Goal: Communication & Community: Answer question/provide support

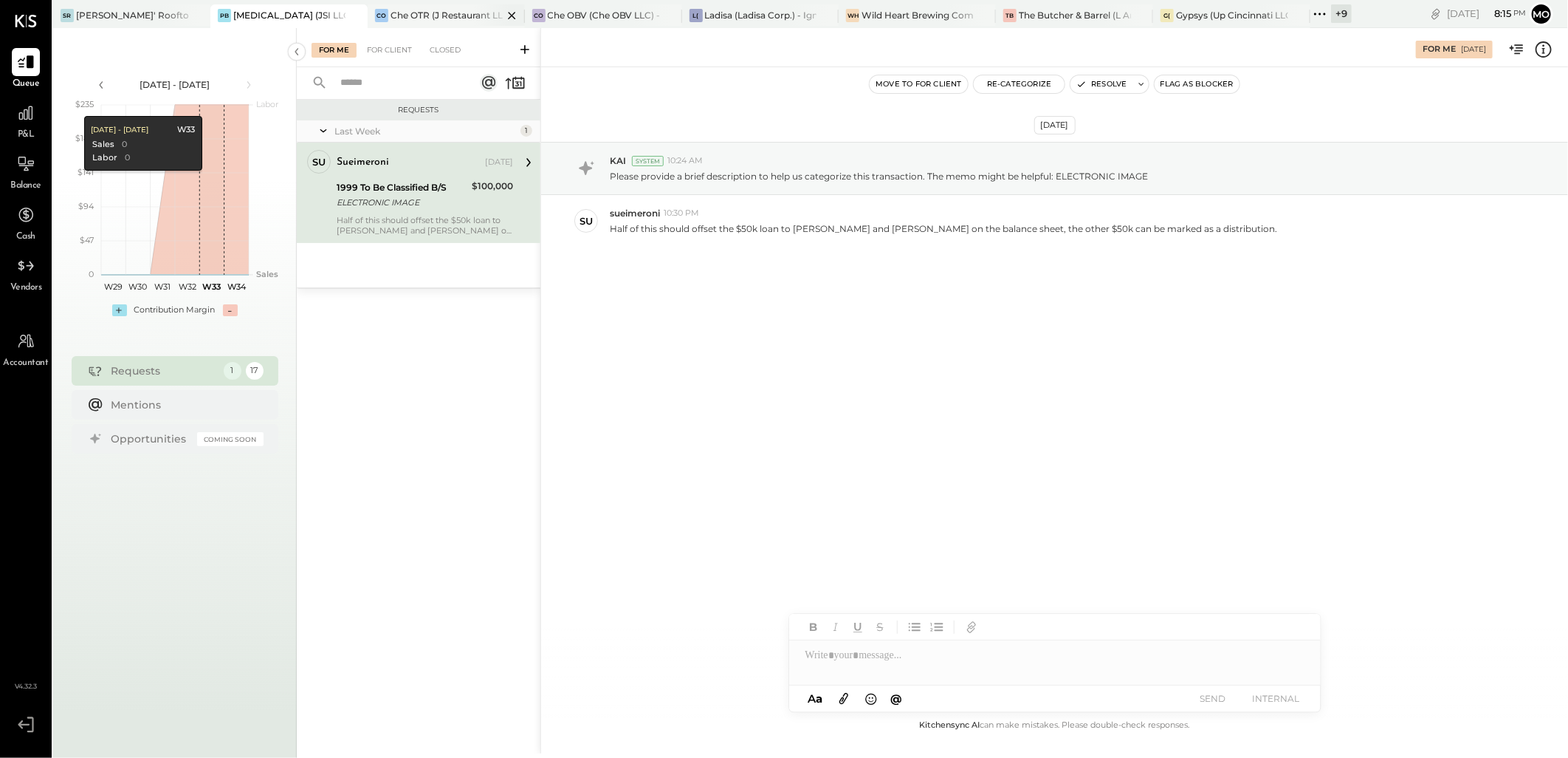
click at [451, 9] on div "Che OTR (J Restaurant LLC) - Ignite" at bounding box center [447, 15] width 112 height 13
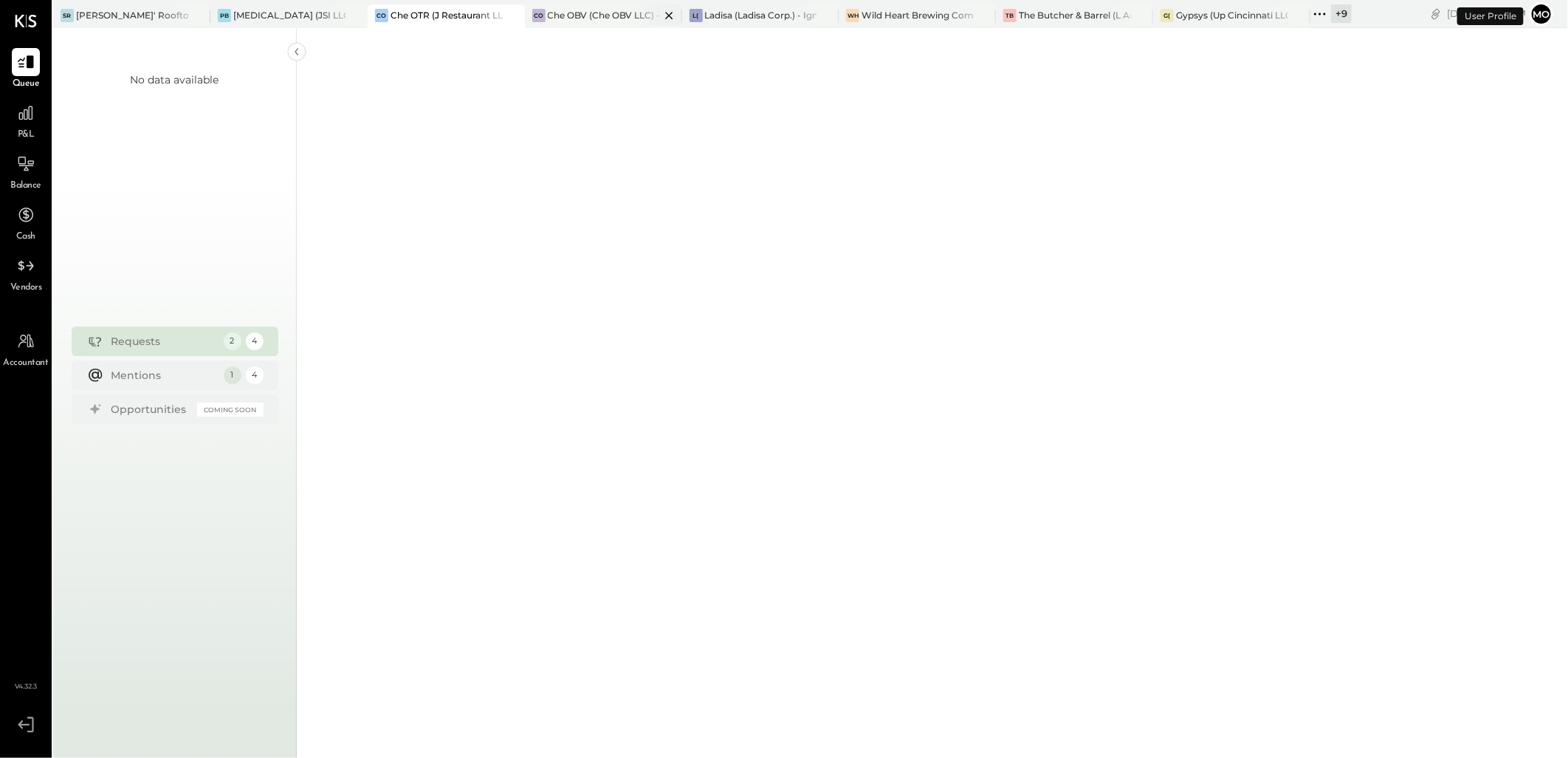
click at [548, 13] on div "Che OBV (Che OBV LLC) - Ignite" at bounding box center [604, 15] width 112 height 13
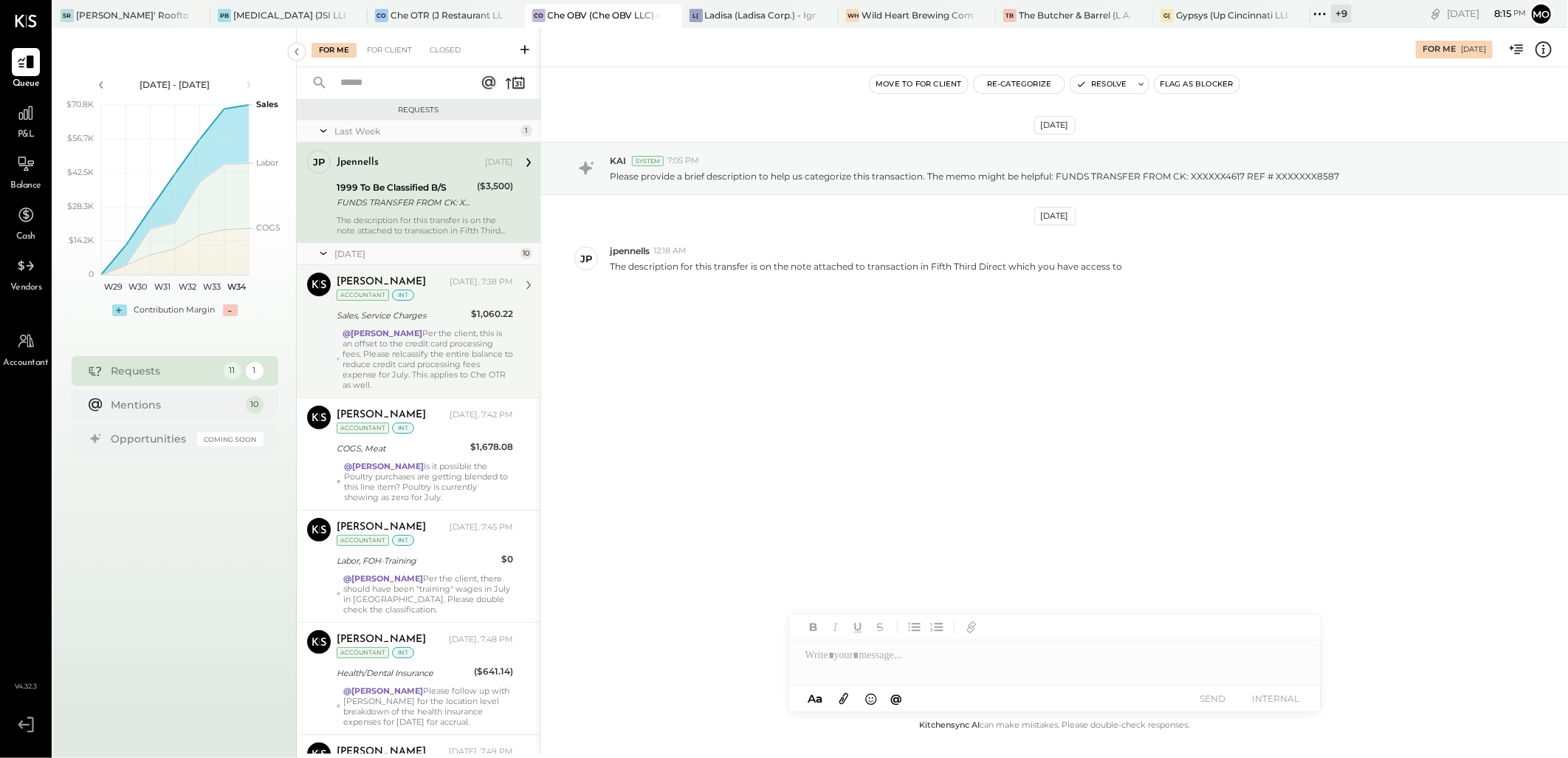
click at [428, 366] on div "@Mohammadsalkin Ansari Per the client, this is an offset to the credit card pro…" at bounding box center [428, 359] width 170 height 62
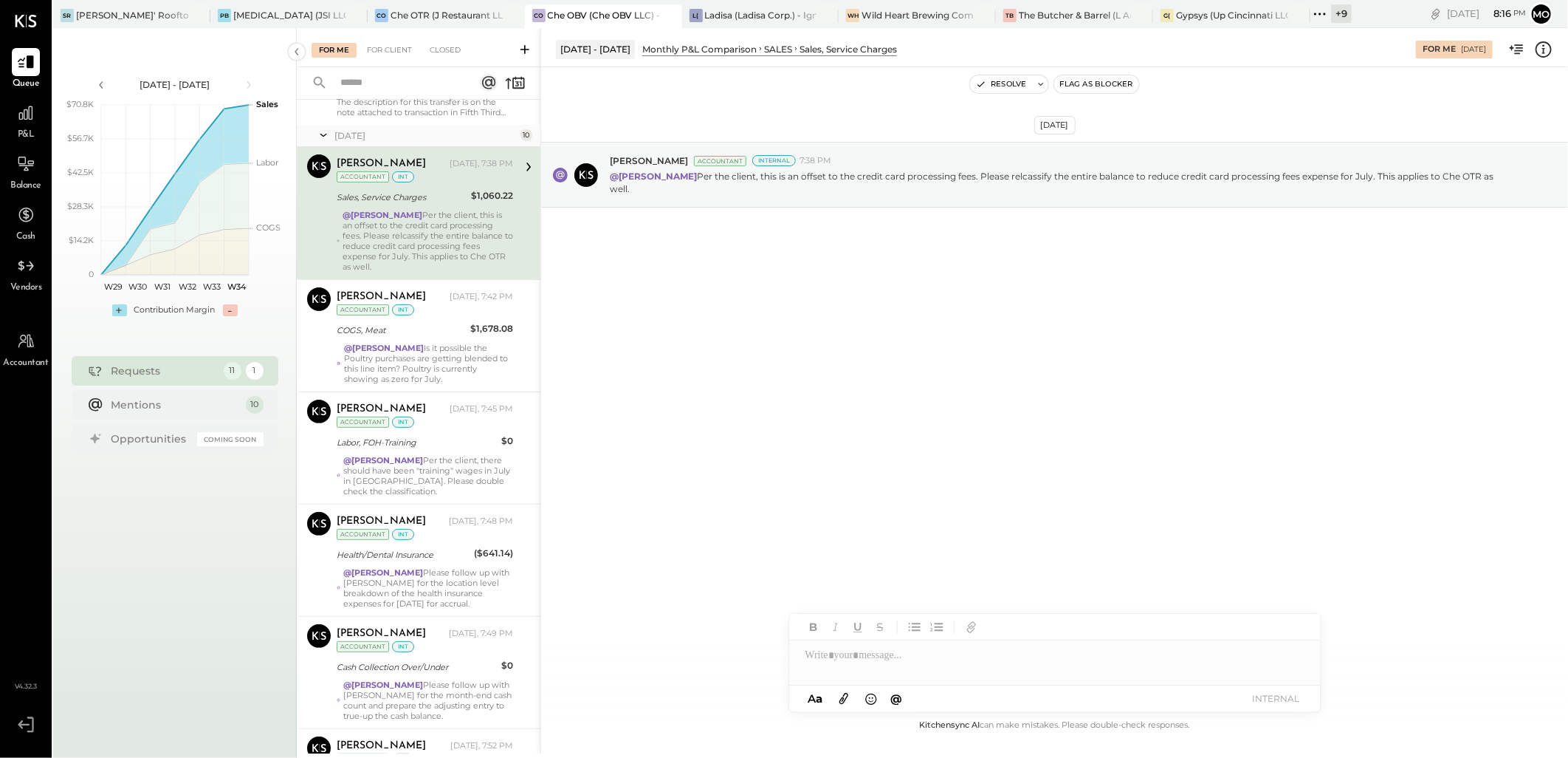
scroll to position [246, 0]
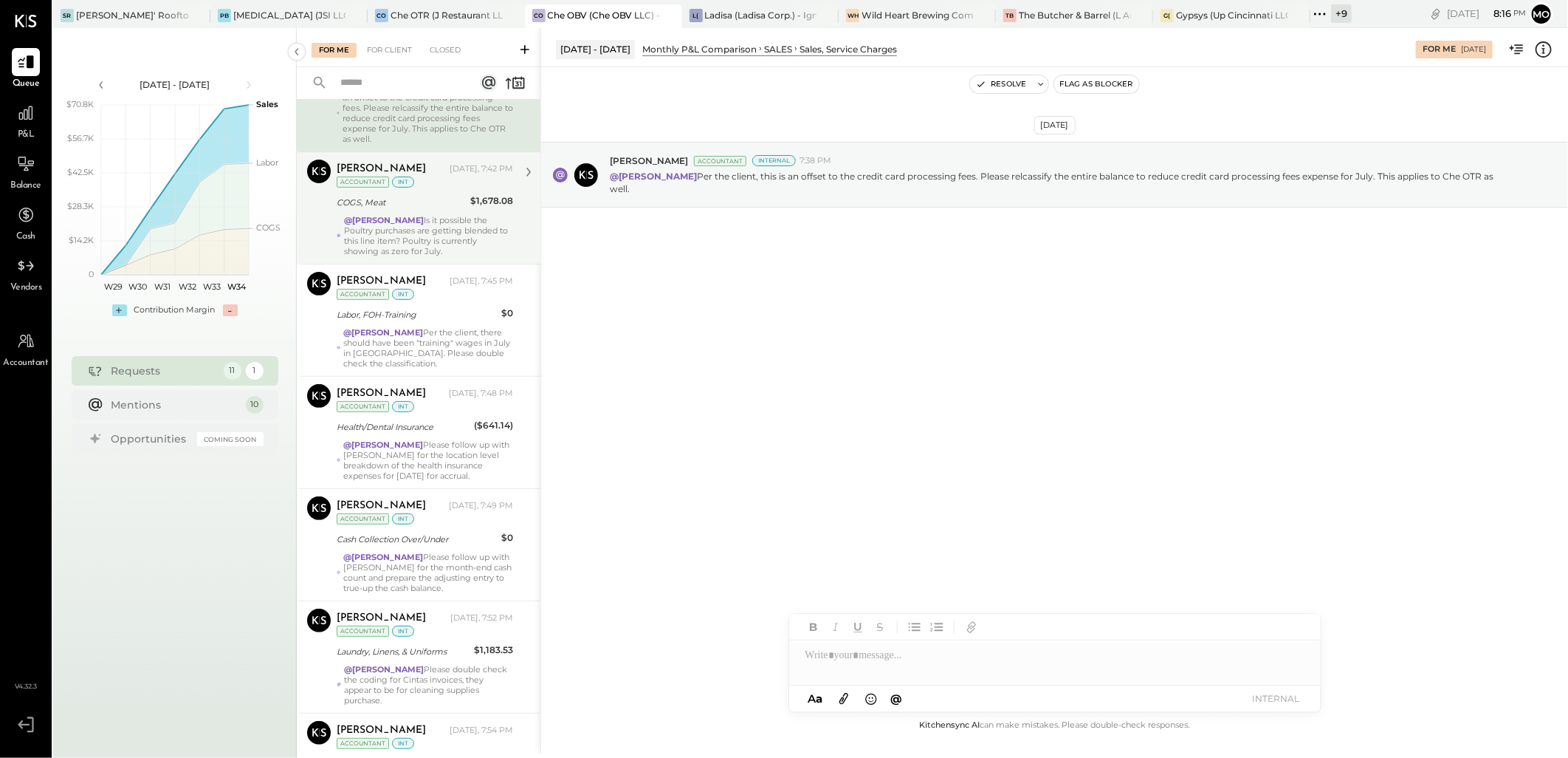
click at [387, 216] on strong "@[PERSON_NAME]" at bounding box center [383, 219] width 80 height 10
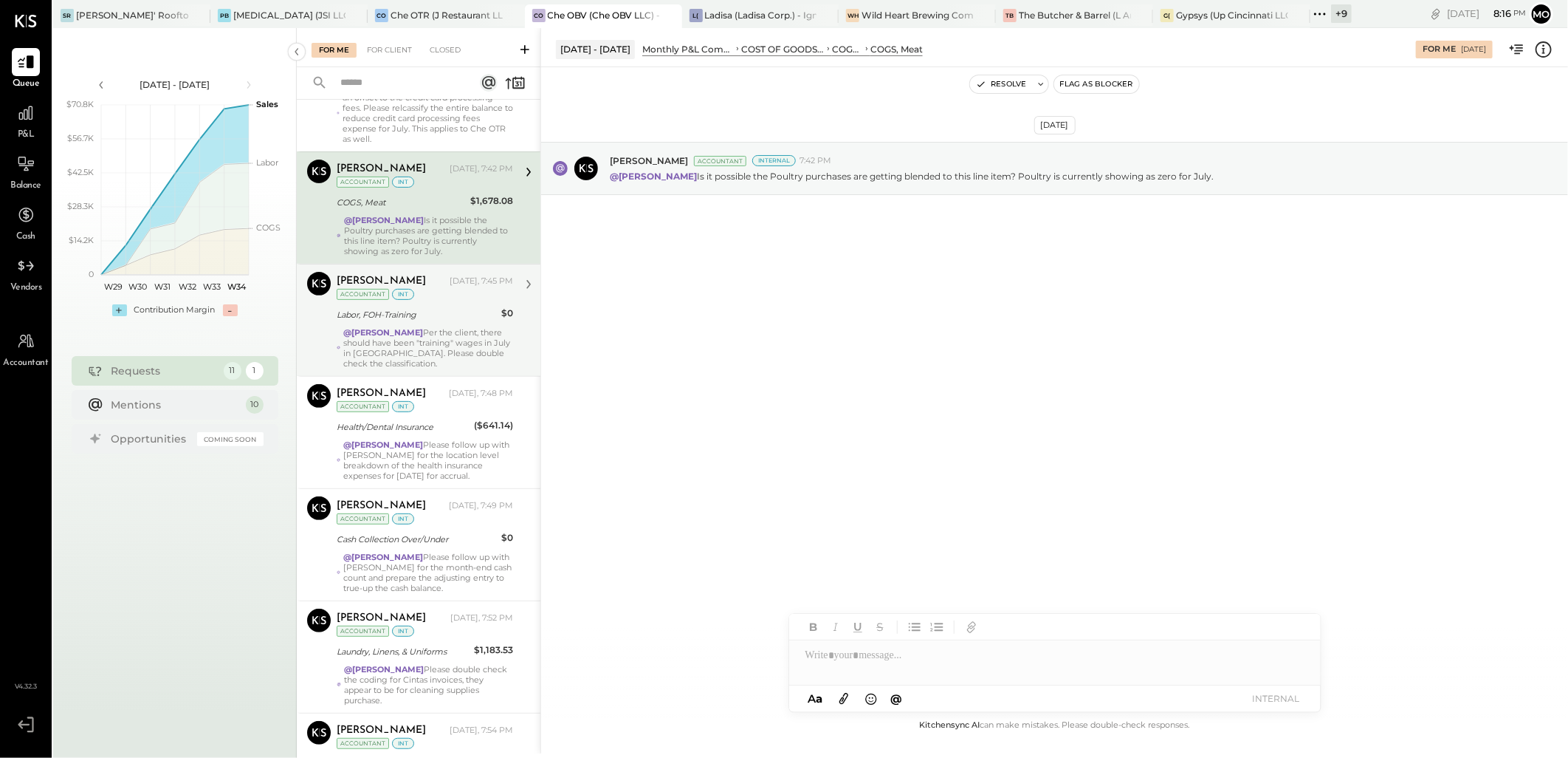
click at [453, 300] on div "[PERSON_NAME] [DATE], 7:45 PM Accountant int" at bounding box center [424, 287] width 177 height 30
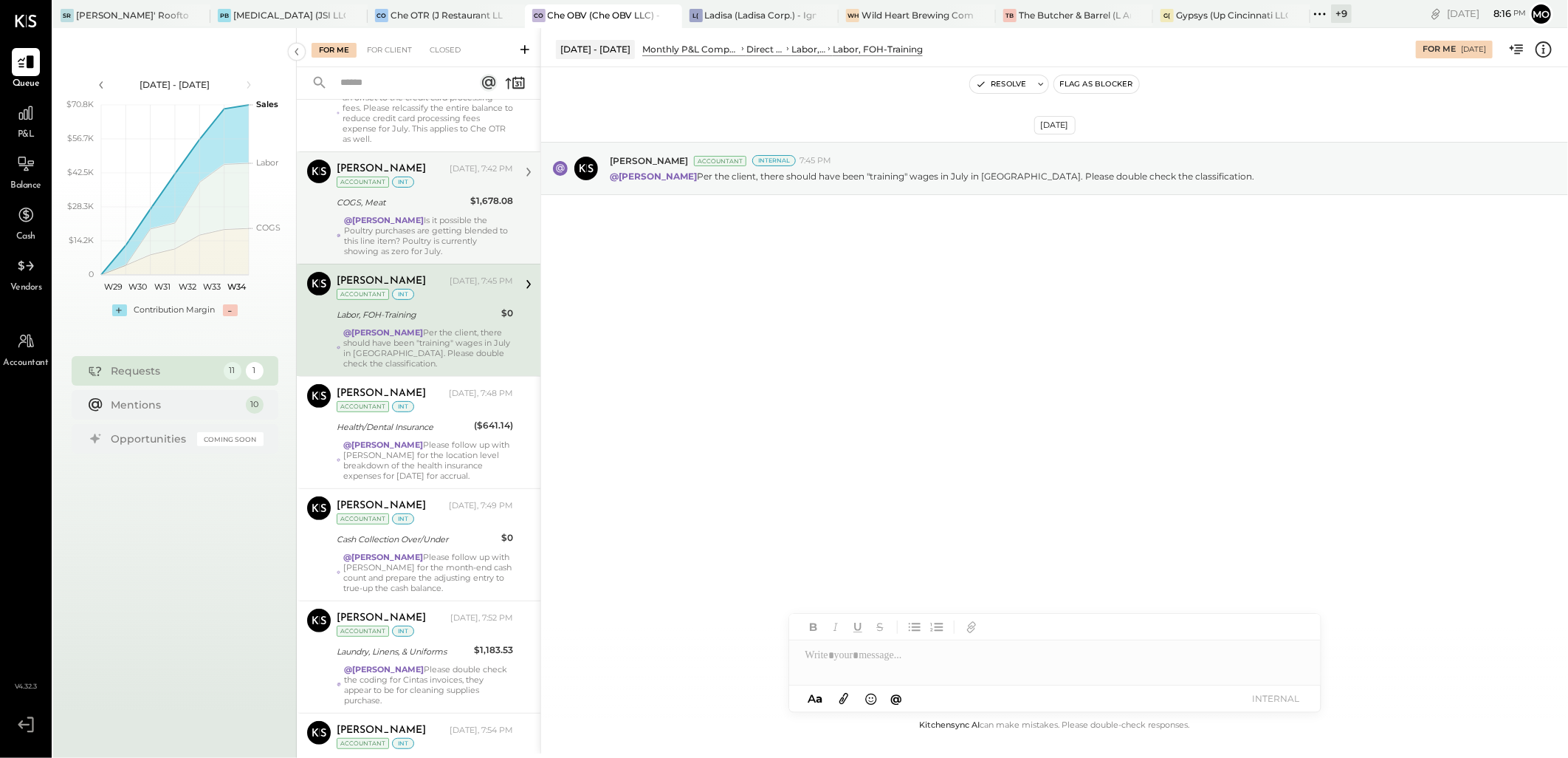
scroll to position [328, 0]
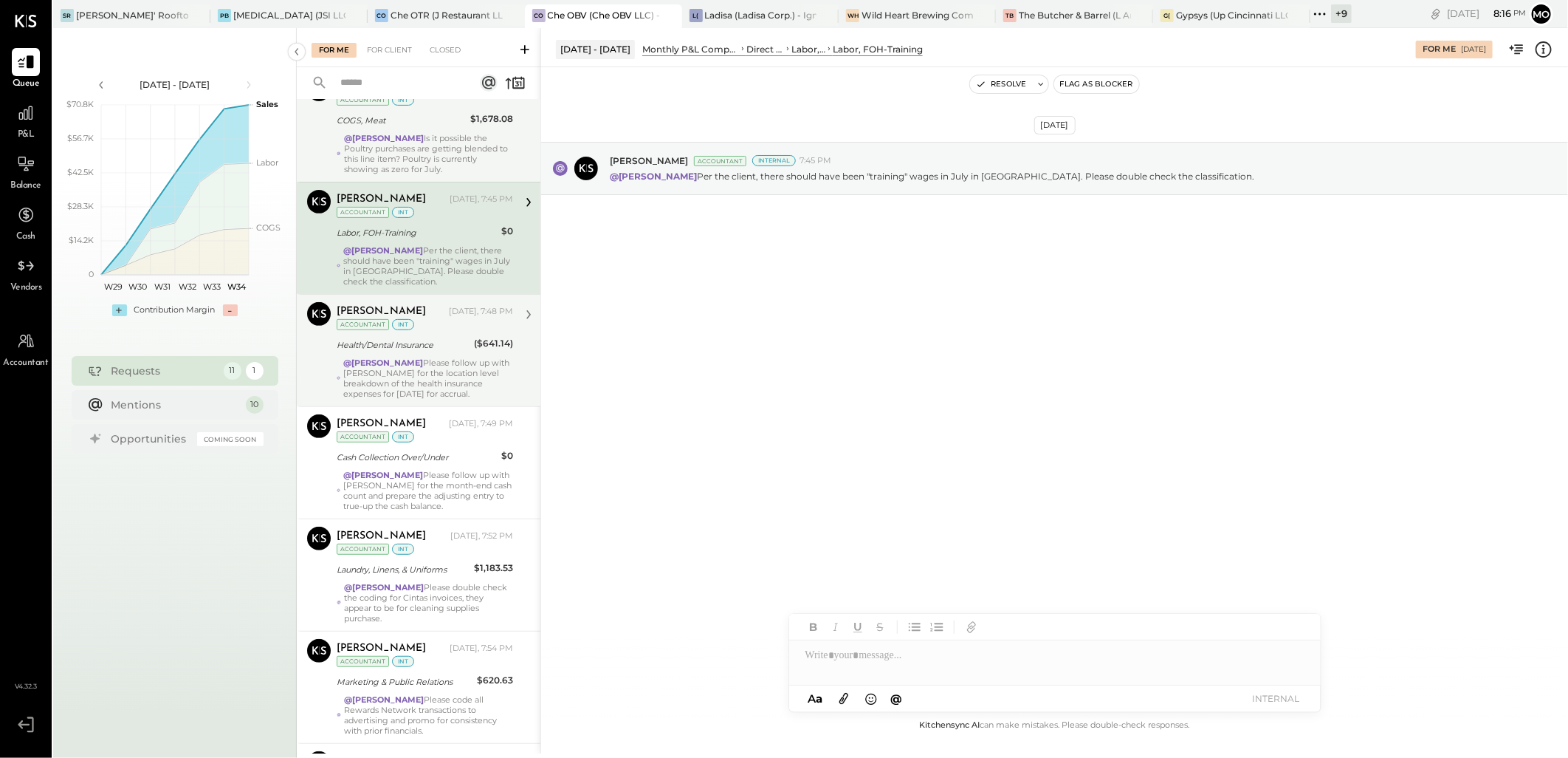
click at [423, 359] on strong "@[PERSON_NAME]" at bounding box center [383, 362] width 80 height 10
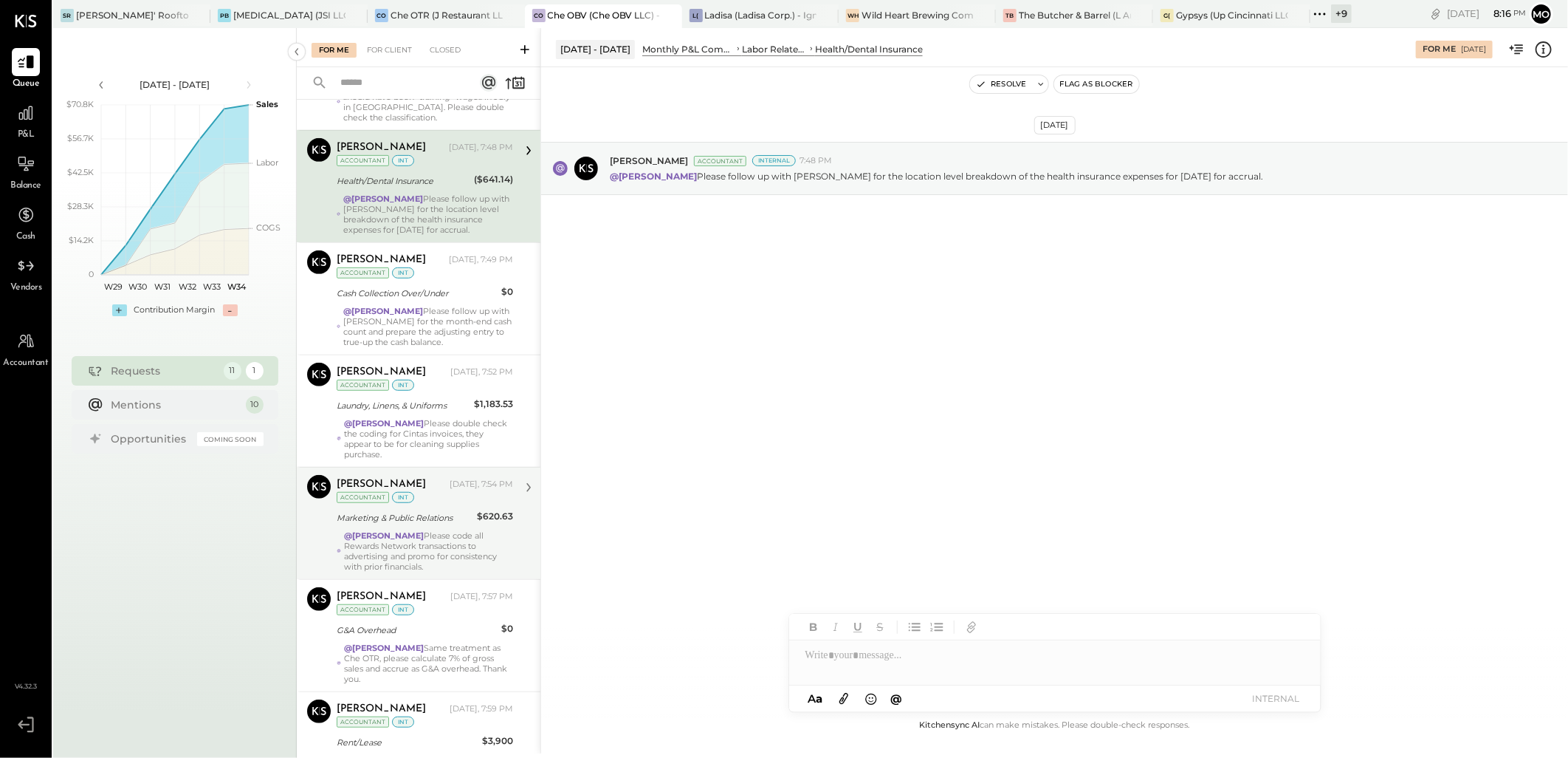
scroll to position [710, 0]
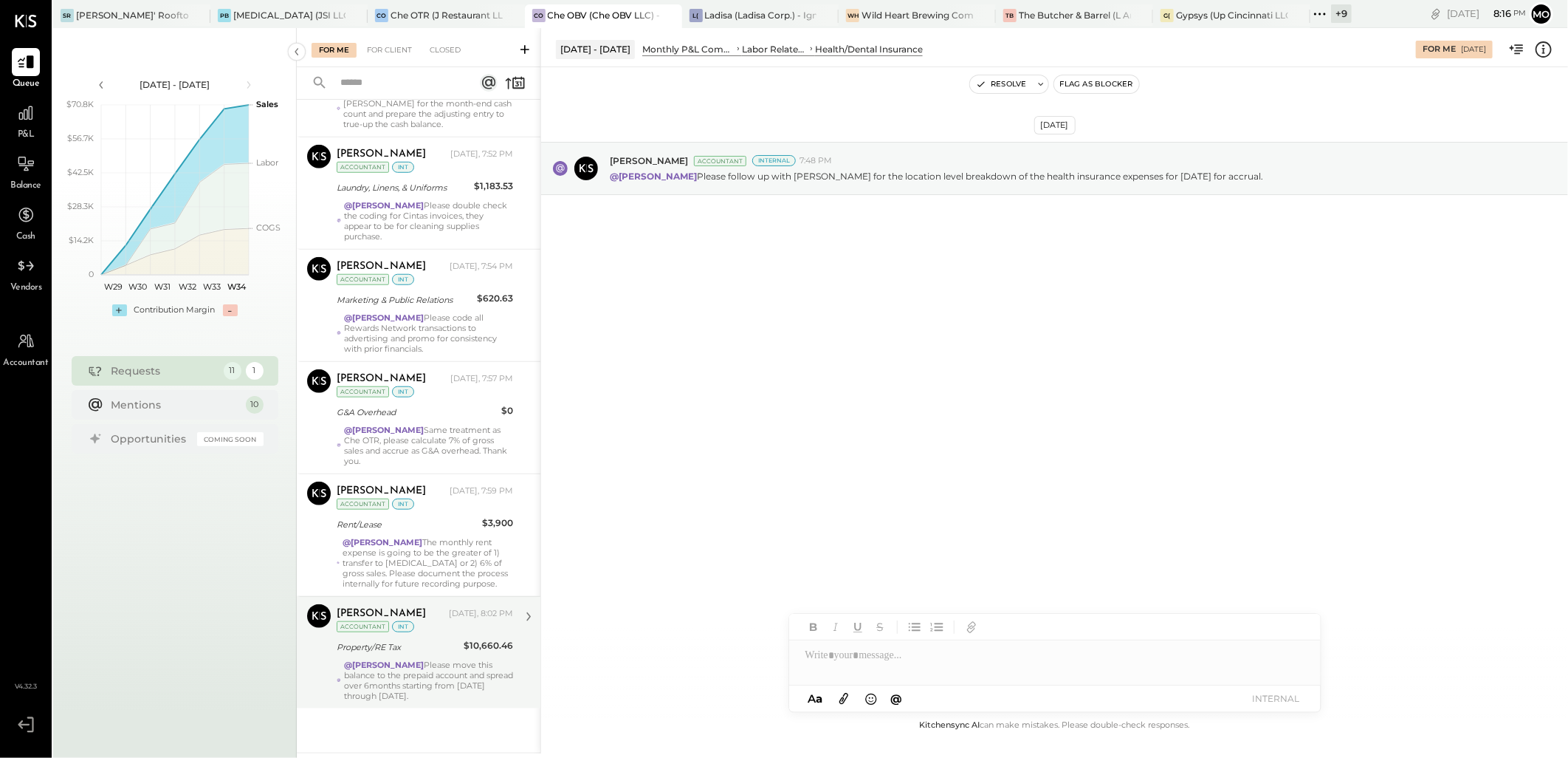
click at [452, 630] on div "[PERSON_NAME] [DATE], 8:02 PM Accountant int" at bounding box center [424, 619] width 177 height 30
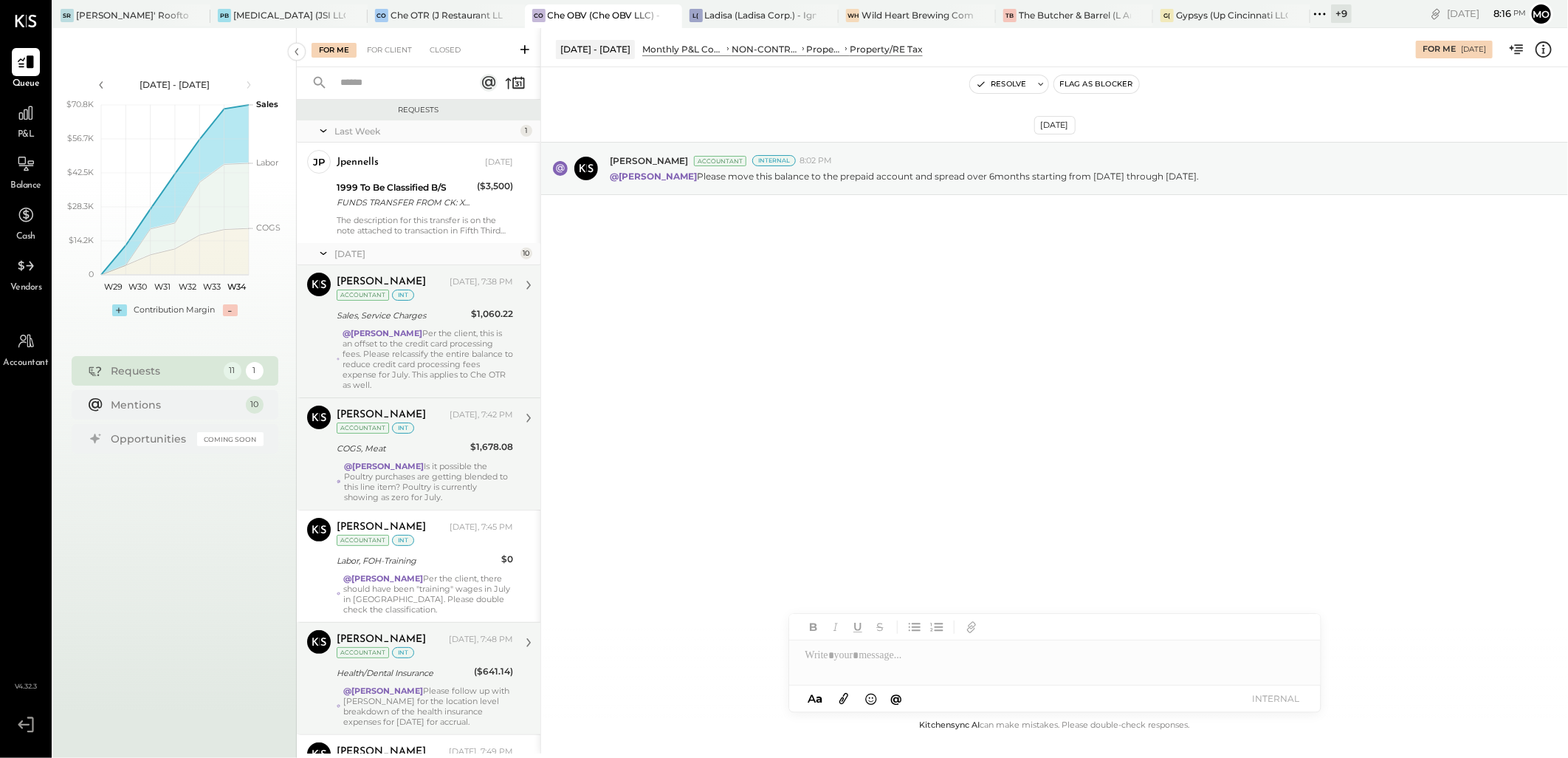
click at [402, 330] on strong "@[PERSON_NAME]" at bounding box center [382, 333] width 80 height 10
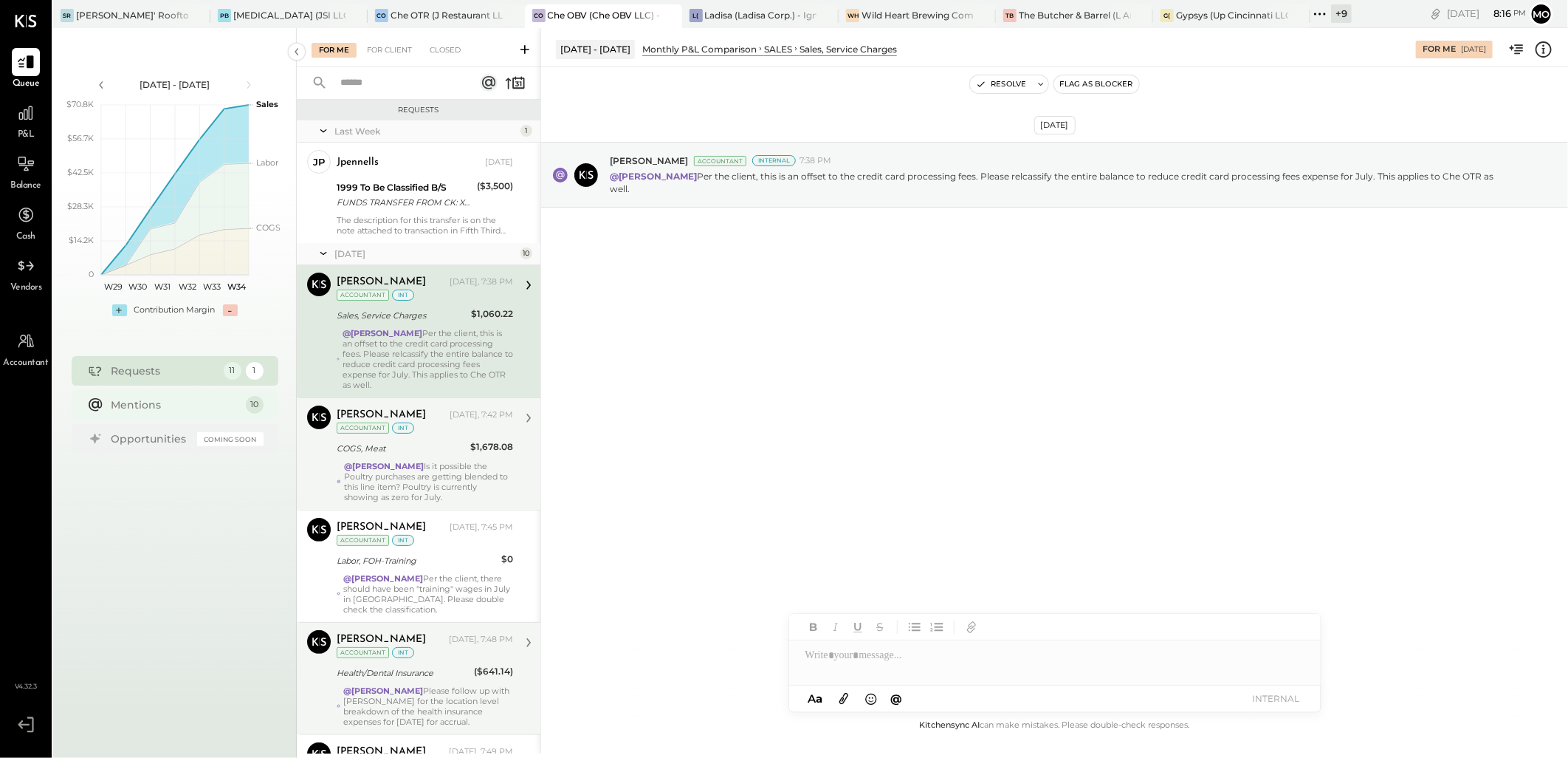
click at [185, 395] on div "Mentions 10" at bounding box center [174, 404] width 207 height 29
